Goal: Information Seeking & Learning: Learn about a topic

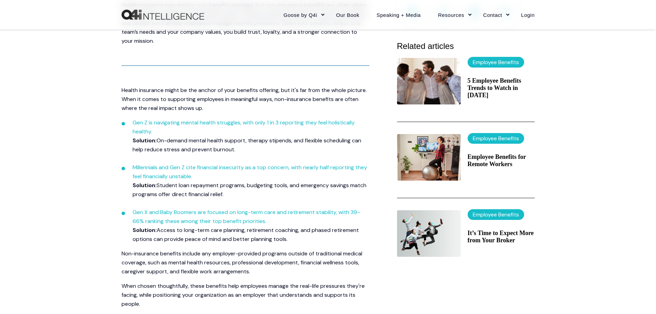
scroll to position [241, 0]
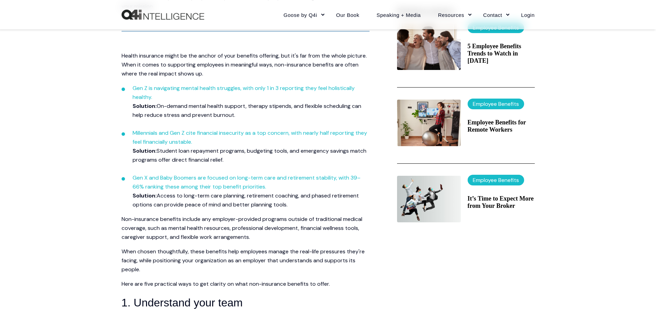
click at [246, 56] on span "Health insurance might be the anchor of your benefits offering, but it's far fr…" at bounding box center [244, 64] width 245 height 25
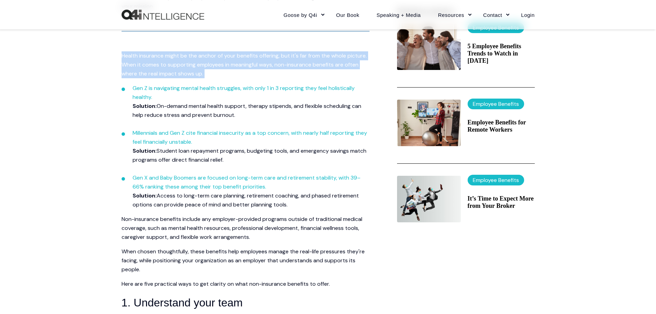
click at [246, 56] on span "Health insurance might be the anchor of your benefits offering, but it's far fr…" at bounding box center [244, 64] width 245 height 25
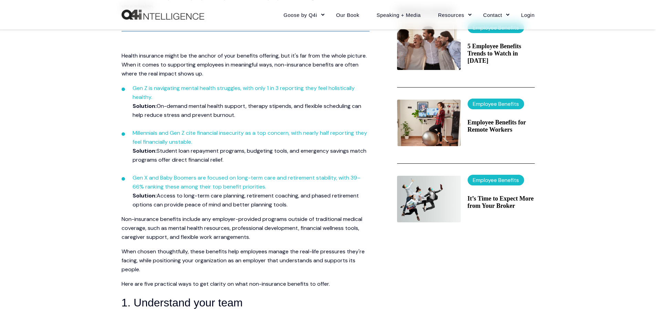
click at [129, 228] on span "Non-insurance benefits include any employer-provided programs outside of tradit…" at bounding box center [242, 227] width 241 height 25
click at [234, 55] on span "Health insurance might be the anchor of your benefits offering, but it's far fr…" at bounding box center [244, 64] width 245 height 25
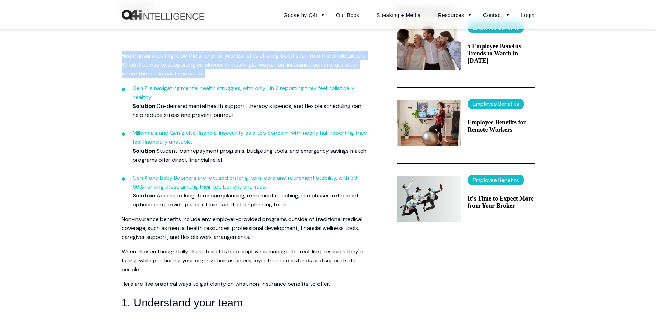
click at [234, 55] on span "Health insurance might be the anchor of your benefits offering, but it's far fr…" at bounding box center [244, 64] width 245 height 25
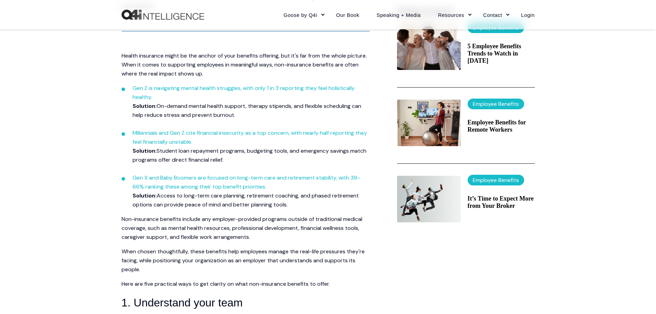
click at [351, 222] on span "Non-insurance benefits include any employer-provided programs outside of tradit…" at bounding box center [242, 227] width 241 height 25
click at [238, 253] on span "When chosen thoughtfully, these benefits help employees manage the real-life pr…" at bounding box center [243, 260] width 243 height 25
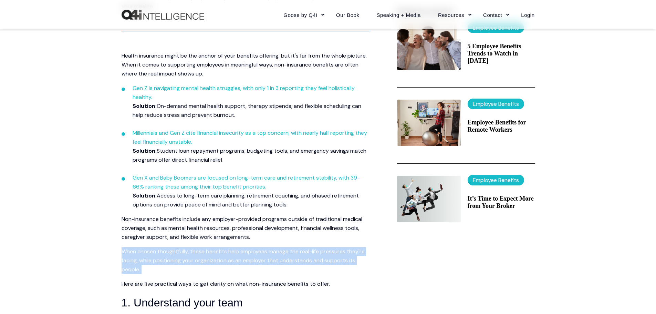
click at [238, 253] on span "When chosen thoughtfully, these benefits help employees manage the real-life pr…" at bounding box center [243, 260] width 243 height 25
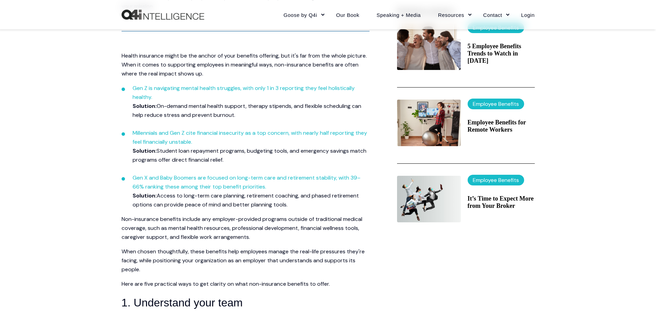
click at [236, 222] on p "Non-insurance benefits include any employer-provided programs outside of tradit…" at bounding box center [246, 228] width 248 height 27
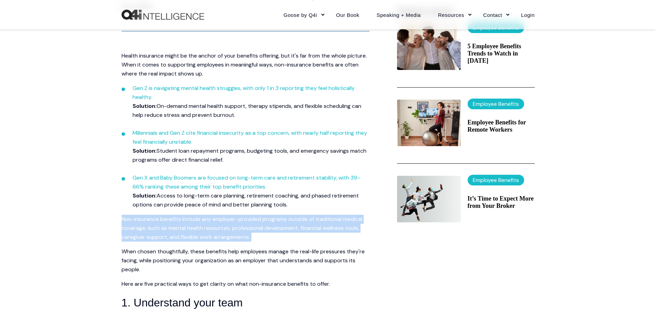
click at [236, 222] on p "Non-insurance benefits include any employer-provided programs outside of tradit…" at bounding box center [246, 228] width 248 height 27
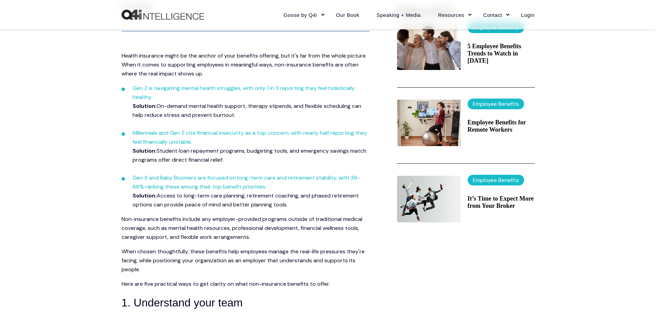
click at [244, 62] on span "Health insurance might be the anchor of your benefits offering, but it's far fr…" at bounding box center [244, 64] width 245 height 25
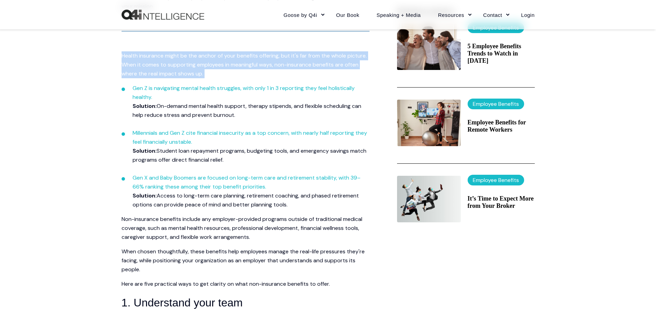
click at [244, 62] on span "Health insurance might be the anchor of your benefits offering, but it's far fr…" at bounding box center [244, 64] width 245 height 25
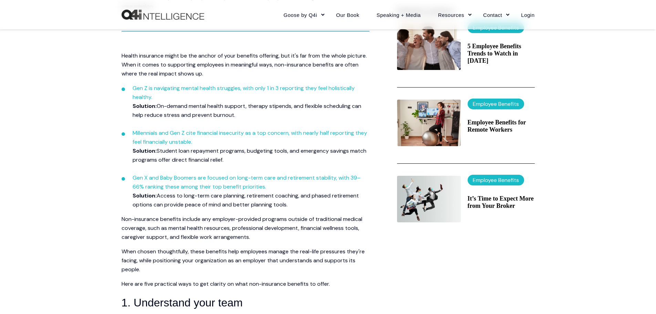
click at [228, 220] on span "Non-insurance benefits include any employer-provided programs outside of tradit…" at bounding box center [242, 227] width 241 height 25
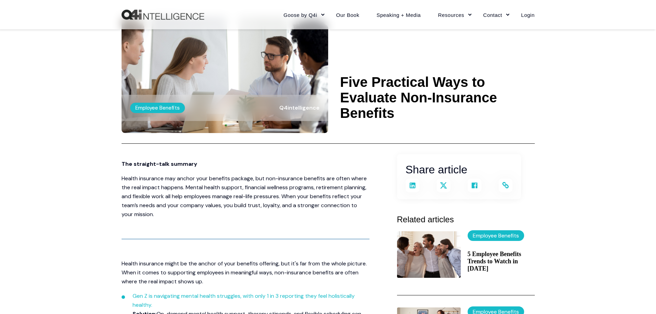
scroll to position [0, 0]
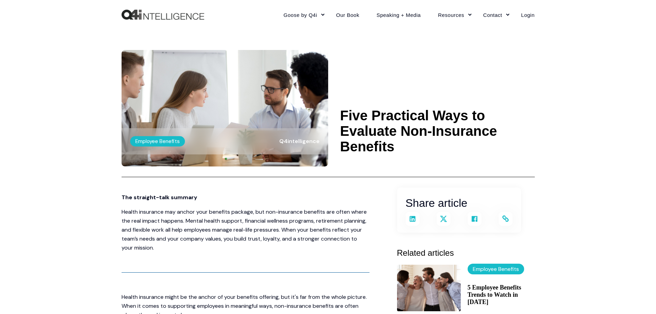
click at [456, 130] on \a-------- "Five Practical Ways to Evaluate Non-Insurance Benefits" at bounding box center [437, 131] width 195 height 46
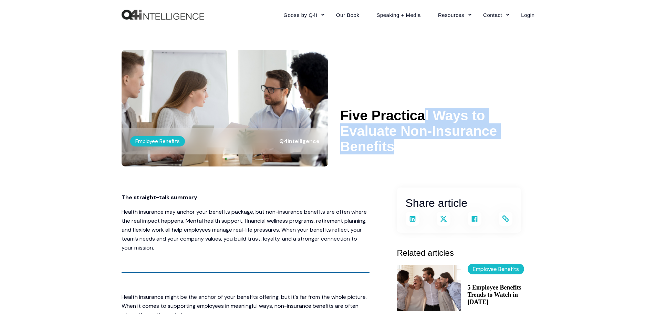
click at [456, 130] on \a-------- "Five Practical Ways to Evaluate Non-Insurance Benefits" at bounding box center [437, 131] width 195 height 46
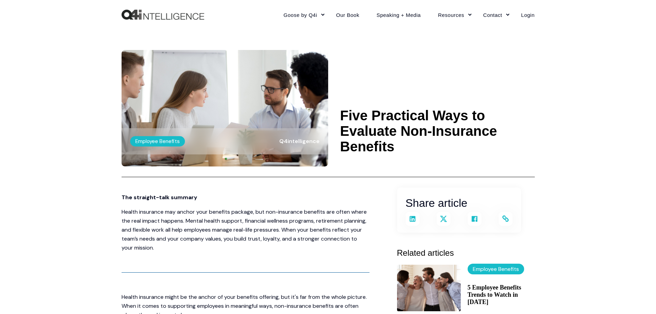
click at [463, 127] on \a-------- "Five Practical Ways to Evaluate Non-Insurance Benefits" at bounding box center [437, 131] width 195 height 46
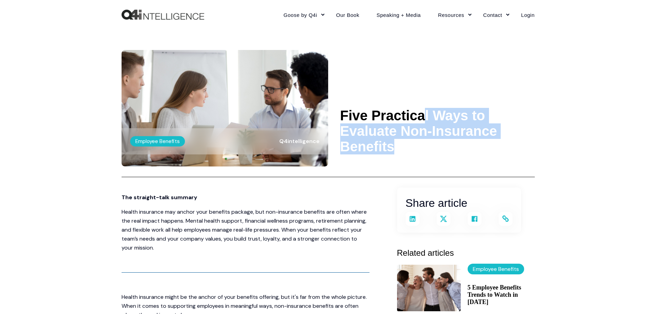
click at [463, 127] on \a-------- "Five Practical Ways to Evaluate Non-Insurance Benefits" at bounding box center [437, 131] width 195 height 46
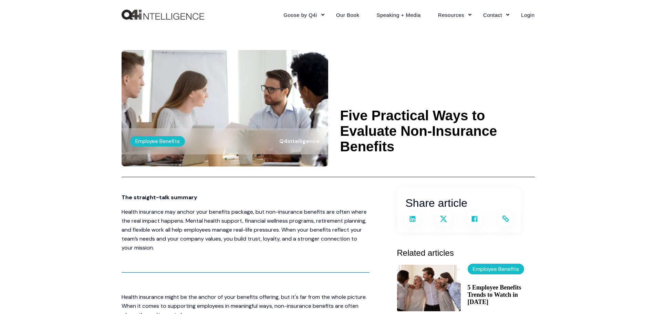
click at [422, 130] on \a-------- "Five Practical Ways to Evaluate Non-Insurance Benefits" at bounding box center [437, 131] width 195 height 46
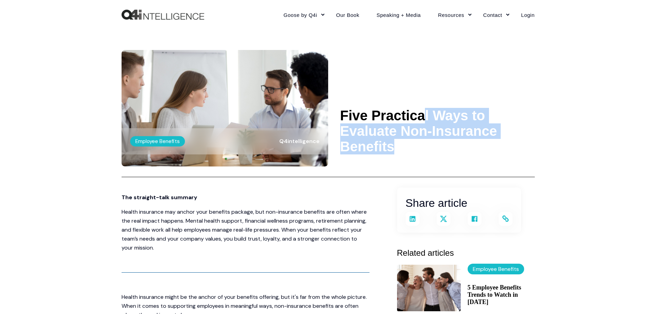
click at [422, 130] on \a-------- "Five Practical Ways to Evaluate Non-Insurance Benefits" at bounding box center [437, 131] width 195 height 46
click at [575, 26] on div "Goose by Q4i Goose Platform Goose Pricing MORE™ Sales Training Vendor Services …" at bounding box center [328, 14] width 656 height 29
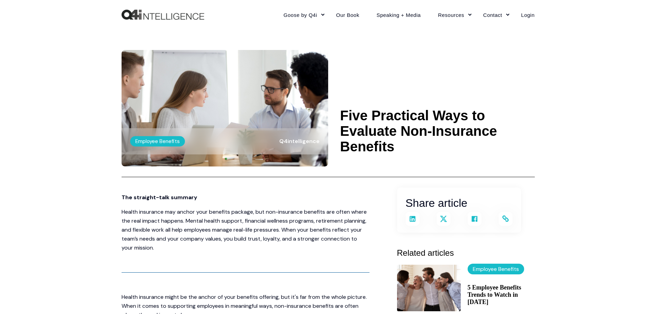
click at [434, 123] on \a-------- "Five Practical Ways to Evaluate Non-Insurance Benefits" at bounding box center [437, 131] width 195 height 46
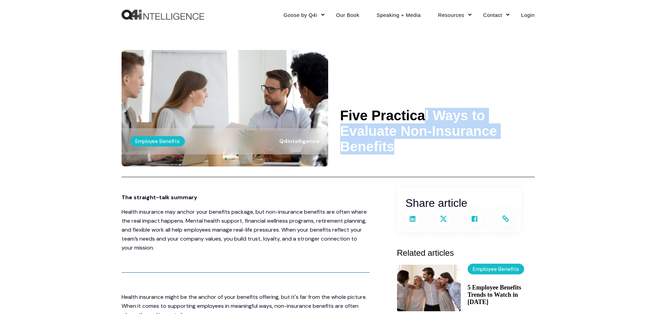
click at [434, 123] on \a-------- "Five Practical Ways to Evaluate Non-Insurance Benefits" at bounding box center [437, 131] width 195 height 46
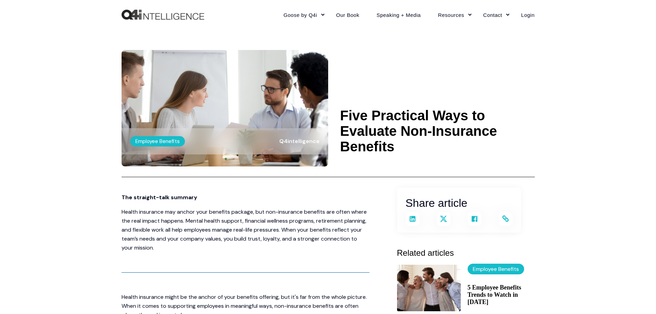
click at [458, 125] on \a-------- "Five Practical Ways to Evaluate Non-Insurance Benefits" at bounding box center [437, 131] width 195 height 46
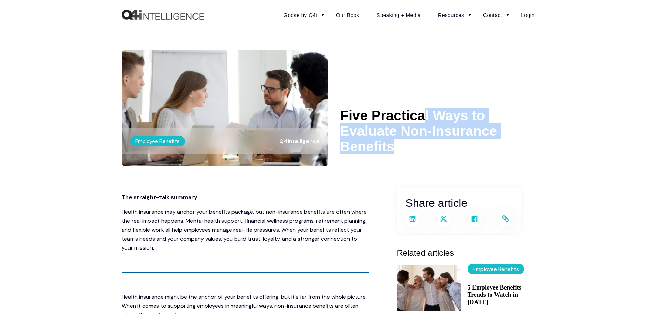
click at [458, 125] on \a-------- "Five Practical Ways to Evaluate Non-Insurance Benefits" at bounding box center [437, 131] width 195 height 46
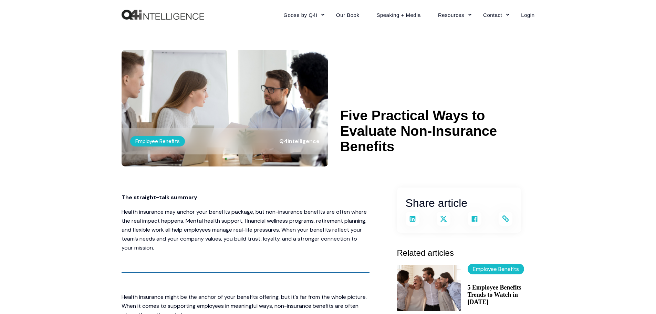
click at [458, 111] on \a-------- "Five Practical Ways to Evaluate Non-Insurance Benefits" at bounding box center [437, 131] width 195 height 46
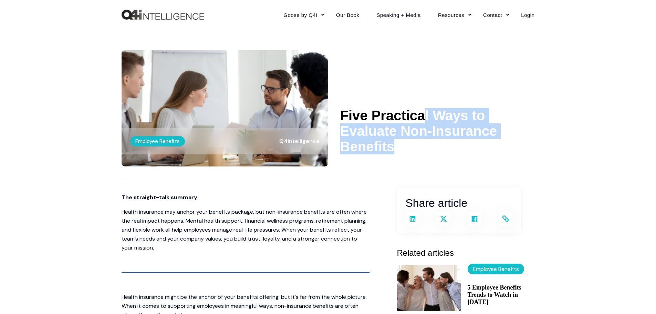
click at [458, 111] on \a-------- "Five Practical Ways to Evaluate Non-Insurance Benefits" at bounding box center [437, 131] width 195 height 46
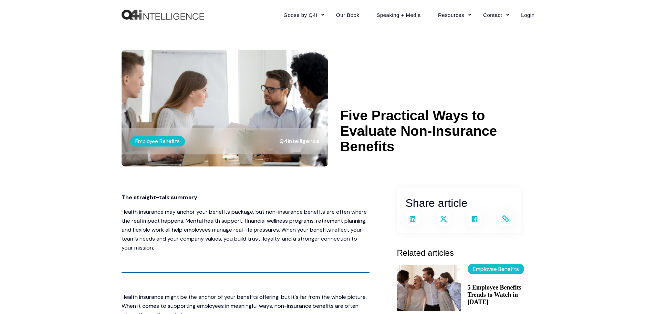
click at [456, 131] on \a-------- "Five Practical Ways to Evaluate Non-Insurance Benefits" at bounding box center [437, 131] width 195 height 46
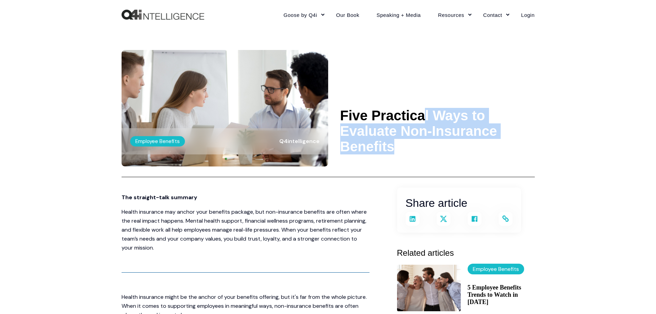
click at [456, 131] on \a-------- "Five Practical Ways to Evaluate Non-Insurance Benefits" at bounding box center [437, 131] width 195 height 46
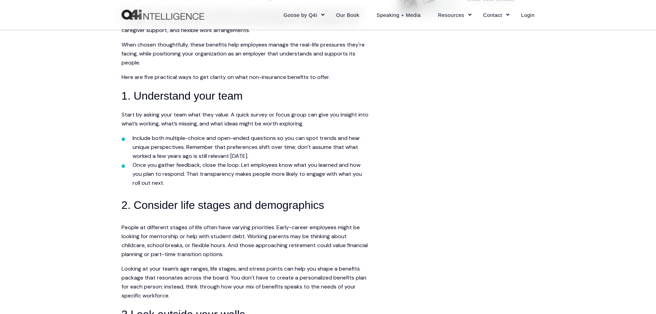
scroll to position [482, 0]
